Goal: Contribute content

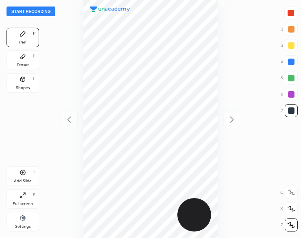
scroll to position [238, 171]
click at [30, 12] on button "Start recording" at bounding box center [31, 12] width 49 height 10
click at [33, 83] on div "Shapes L" at bounding box center [23, 83] width 33 height 20
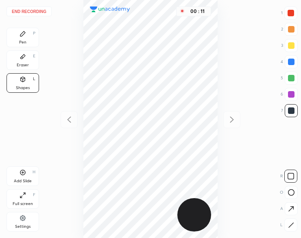
click at [23, 33] on icon at bounding box center [22, 33] width 5 height 5
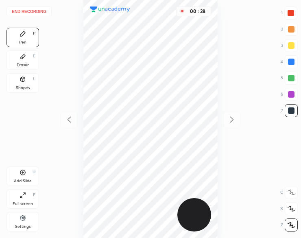
click at [23, 83] on div "Shapes L" at bounding box center [23, 83] width 33 height 20
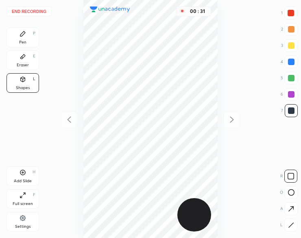
click at [28, 42] on div "Pen P" at bounding box center [23, 38] width 33 height 20
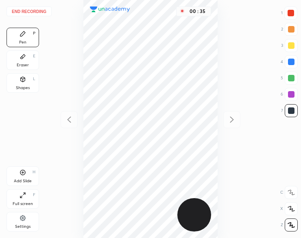
click at [27, 81] on div "Shapes L" at bounding box center [23, 83] width 33 height 20
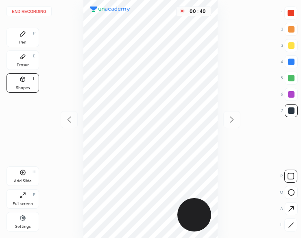
click at [19, 39] on div "Pen P" at bounding box center [23, 38] width 33 height 20
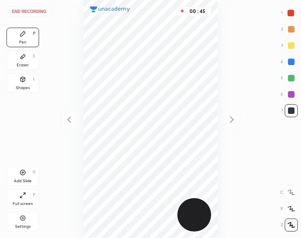
click at [24, 35] on icon at bounding box center [23, 33] width 7 height 7
click at [293, 8] on div at bounding box center [290, 13] width 13 height 13
click at [289, 13] on div at bounding box center [290, 13] width 7 height 7
click at [24, 81] on icon at bounding box center [23, 79] width 4 height 5
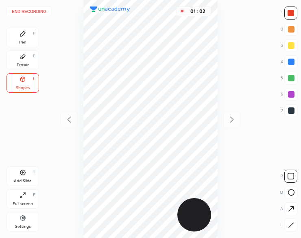
click at [24, 39] on div "Pen P" at bounding box center [23, 38] width 33 height 20
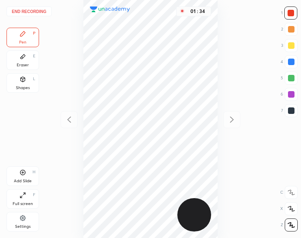
click at [291, 111] on div at bounding box center [291, 110] width 7 height 7
click at [24, 178] on div "Add Slide H" at bounding box center [23, 176] width 33 height 20
click at [69, 120] on icon at bounding box center [69, 120] width 10 height 10
click at [232, 124] on div at bounding box center [231, 119] width 17 height 17
click at [44, 13] on button "End recording" at bounding box center [29, 12] width 45 height 10
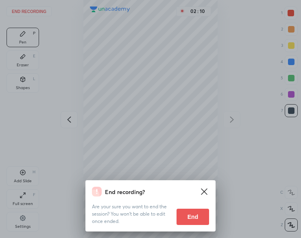
click at [202, 216] on button "End" at bounding box center [192, 216] width 33 height 16
